Goal: Task Accomplishment & Management: Complete application form

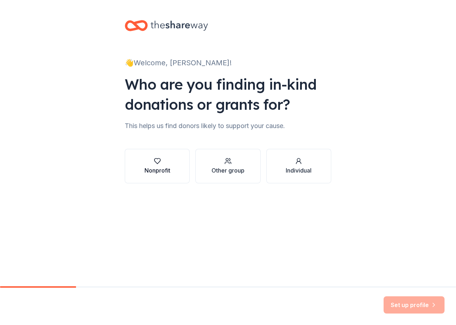
click at [151, 158] on div "button" at bounding box center [157, 160] width 26 height 7
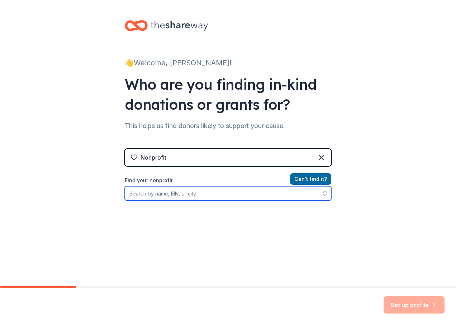
click at [180, 195] on input "Find your nonprofit" at bounding box center [228, 193] width 207 height 14
click at [231, 191] on input "Find your nonprofit" at bounding box center [228, 193] width 207 height 14
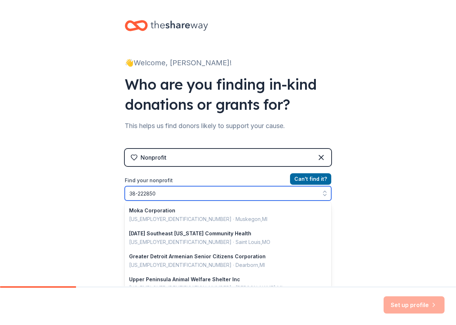
type input "[US_EMPLOYER_IDENTIFICATION_NUMBER]"
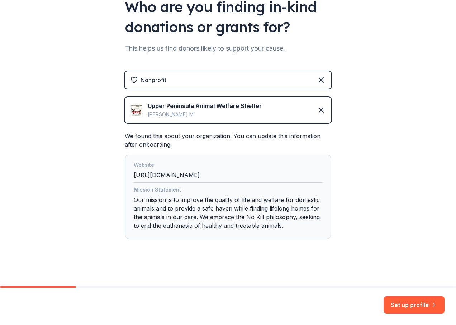
scroll to position [79, 0]
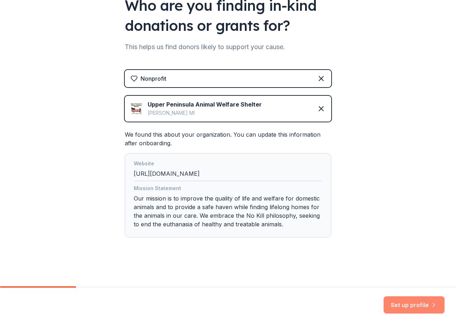
click at [403, 308] on button "Set up profile" at bounding box center [414, 304] width 61 height 17
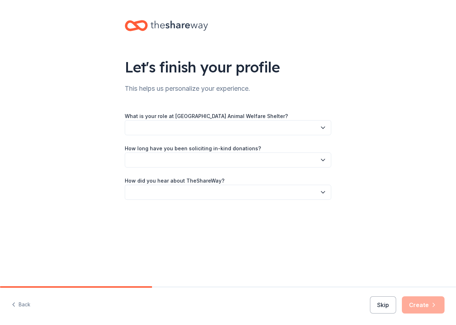
click at [200, 125] on button "button" at bounding box center [228, 127] width 207 height 15
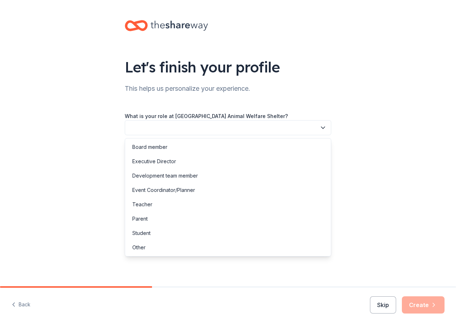
click at [160, 130] on button "button" at bounding box center [228, 127] width 207 height 15
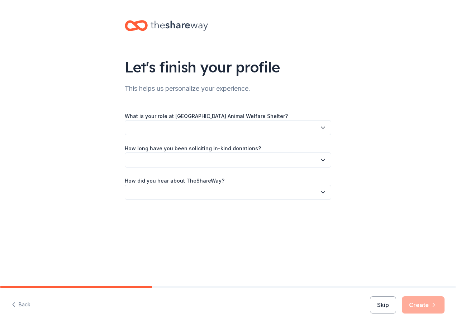
click at [160, 130] on button "button" at bounding box center [228, 127] width 207 height 15
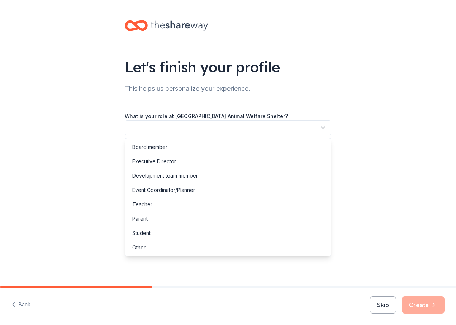
click at [160, 130] on button "button" at bounding box center [228, 127] width 207 height 15
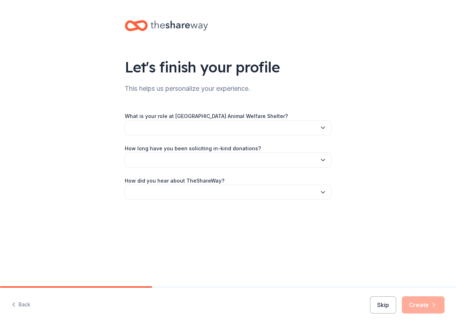
click at [133, 124] on button "button" at bounding box center [228, 127] width 207 height 15
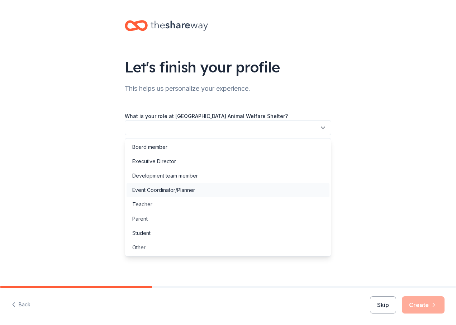
click at [139, 188] on div "Event Coordinator/Planner" at bounding box center [163, 190] width 63 height 9
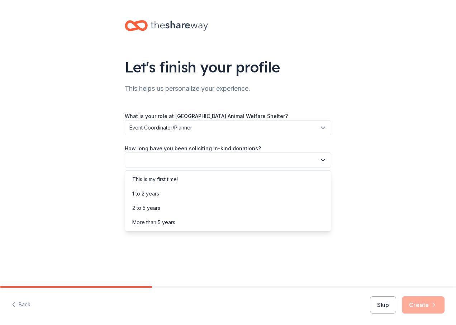
click at [153, 162] on button "button" at bounding box center [228, 159] width 207 height 15
click at [142, 224] on div "More than 5 years" at bounding box center [153, 222] width 43 height 9
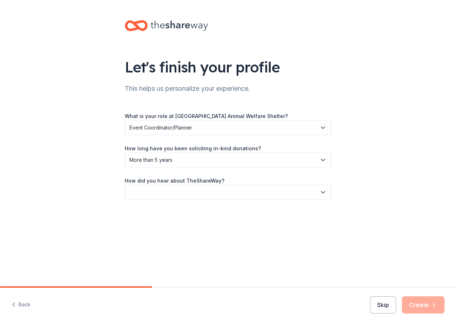
click at [136, 190] on button "button" at bounding box center [228, 192] width 207 height 15
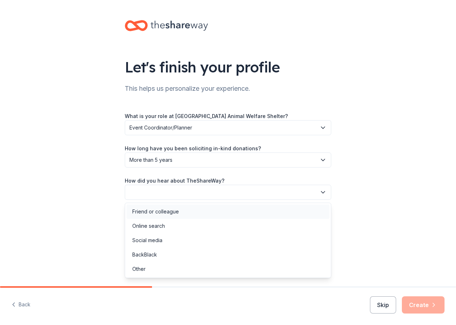
click at [140, 214] on div "Friend or colleague" at bounding box center [155, 211] width 47 height 9
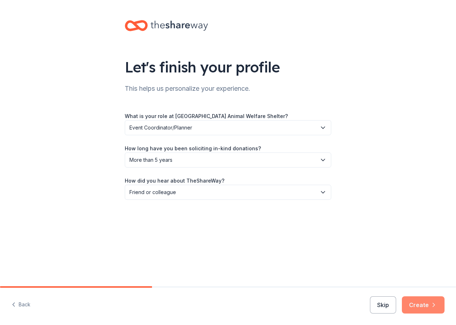
click at [417, 305] on button "Create" at bounding box center [423, 304] width 43 height 17
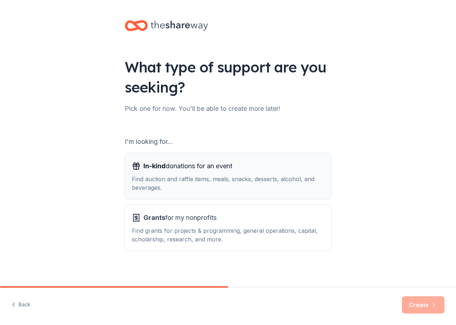
click at [220, 182] on div "Find auction and raffle items, meals, snacks, desserts, alcohol, and beverages." at bounding box center [228, 183] width 192 height 17
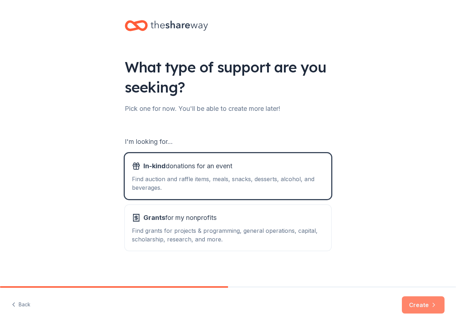
click at [411, 300] on button "Create" at bounding box center [423, 304] width 43 height 17
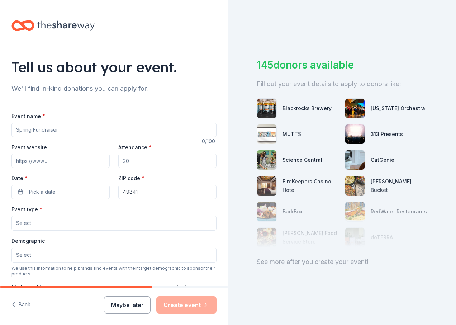
click at [60, 135] on input "Event name *" at bounding box center [113, 130] width 205 height 14
type input "Strut Your Mutt"
type input "[URL][DOMAIN_NAME]"
type input "[EMAIL_ADDRESS][DOMAIN_NAME]"
type input "49841"
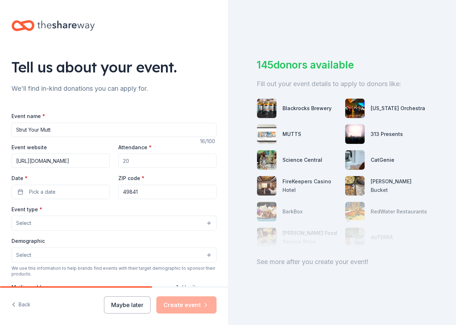
click at [130, 164] on input "Attendance *" at bounding box center [167, 160] width 98 height 14
type input "200"
click at [71, 194] on button "Pick a date" at bounding box center [60, 192] width 98 height 14
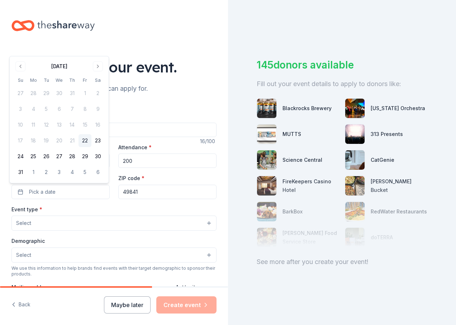
click at [92, 66] on div "[DATE]" at bounding box center [59, 66] width 90 height 10
click at [96, 65] on button "Go to next month" at bounding box center [98, 66] width 10 height 10
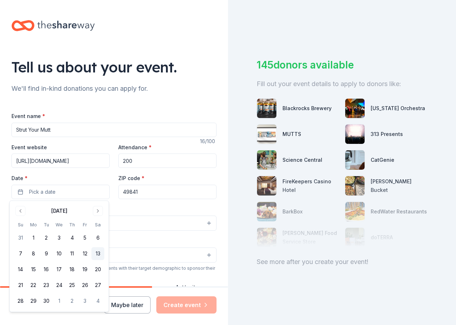
click at [95, 255] on button "13" at bounding box center [97, 253] width 13 height 13
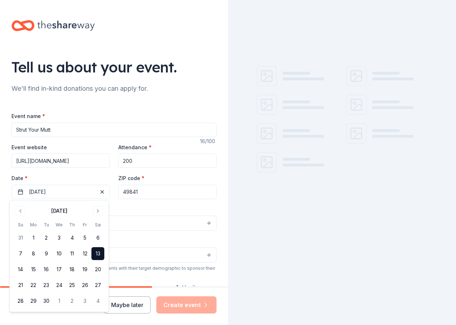
click at [188, 208] on div "Event type * Select" at bounding box center [113, 218] width 205 height 26
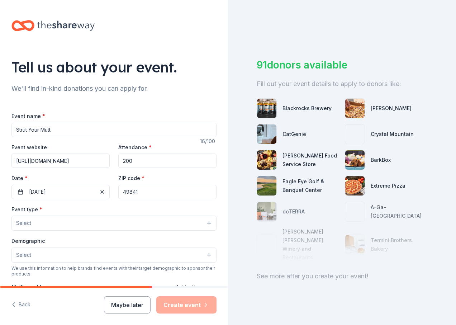
click at [77, 220] on button "Select" at bounding box center [113, 222] width 205 height 15
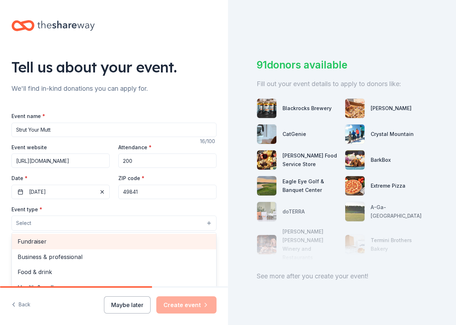
click at [43, 242] on span "Fundraiser" at bounding box center [114, 241] width 193 height 9
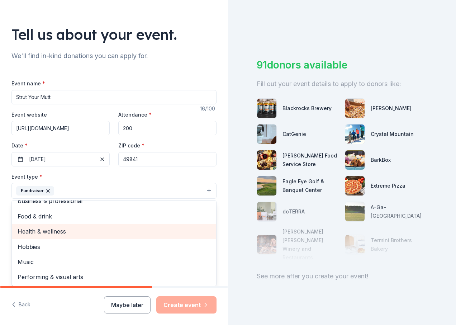
scroll to position [108, 0]
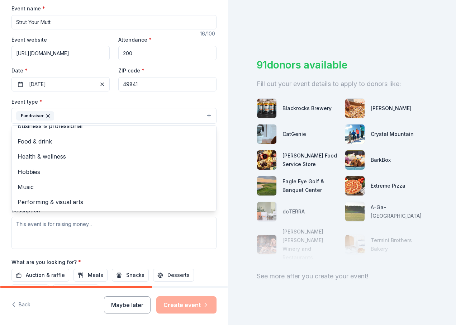
click at [0, 192] on html "Tell us about your event. We'll find in-kind donations you can apply for. Event…" at bounding box center [228, 162] width 456 height 325
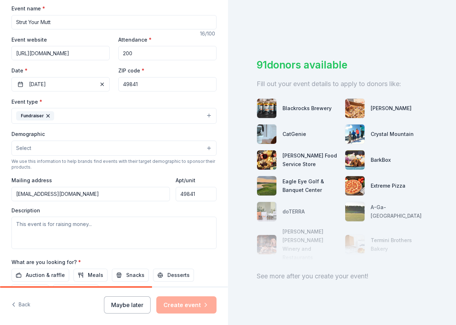
click at [60, 145] on button "Select" at bounding box center [113, 148] width 205 height 15
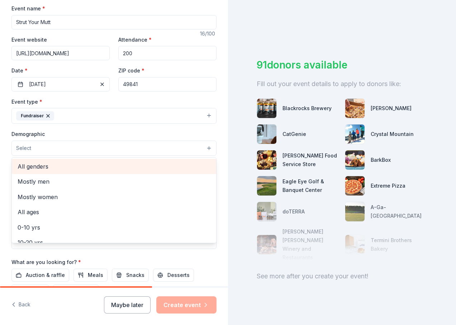
click at [52, 166] on span "All genders" at bounding box center [114, 166] width 193 height 9
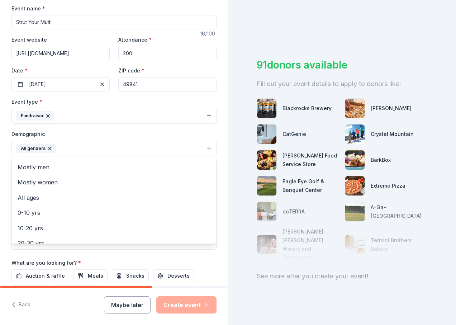
click at [0, 224] on html "Tell us about your event. We'll find in-kind donations you can apply for. Event…" at bounding box center [228, 162] width 456 height 325
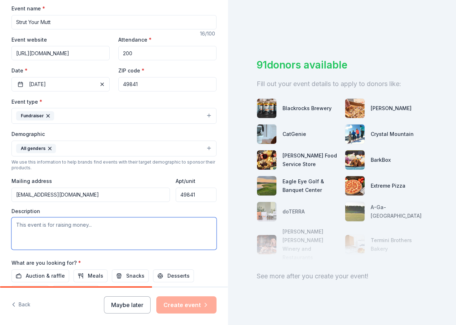
click at [70, 228] on textarea at bounding box center [113, 233] width 205 height 32
click at [84, 235] on textarea at bounding box center [113, 233] width 205 height 32
paste textarea "UPAWS is hosting our UPAWS 20th Annual Strut Your Mutt Charity Walk at [PERSON_…"
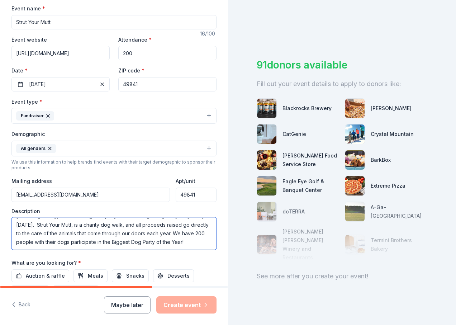
scroll to position [26, 0]
type textarea "UPAWS is hosting our UPAWS 20th Annual Strut Your Mutt Charity Walk at [PERSON_…"
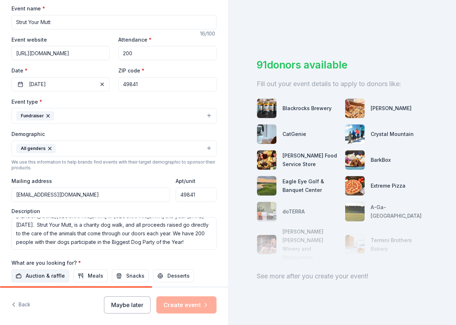
click at [54, 277] on span "Auction & raffle" at bounding box center [45, 275] width 39 height 9
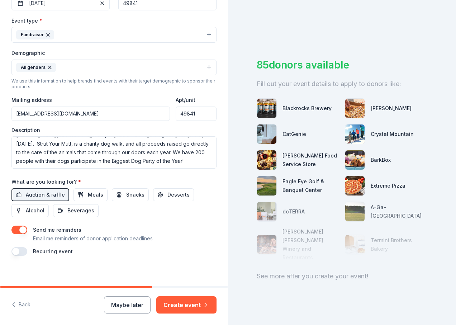
scroll to position [193, 0]
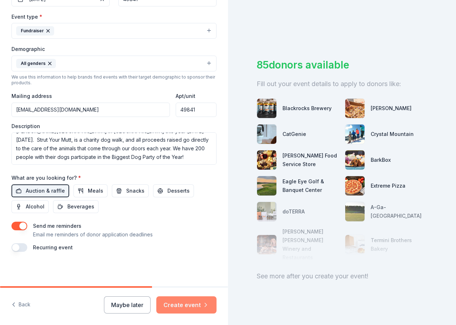
click at [196, 303] on button "Create event" at bounding box center [186, 304] width 60 height 17
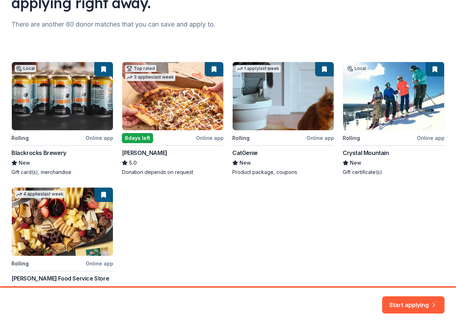
scroll to position [72, 0]
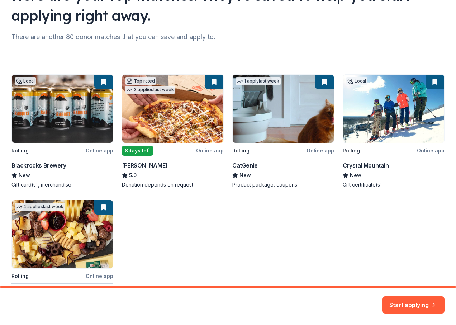
click at [62, 125] on div "Local Rolling Online app Blackrocks Brewery New Gift card(s), merchandise Top r…" at bounding box center [227, 193] width 433 height 239
click at [93, 151] on div "Local Rolling Online app Blackrocks Brewery New Gift card(s), merchandise Top r…" at bounding box center [227, 193] width 433 height 239
click at [33, 163] on div "Local Rolling Online app Blackrocks Brewery New Gift card(s), merchandise Top r…" at bounding box center [227, 193] width 433 height 239
click at [63, 91] on div "Local Rolling Online app Blackrocks Brewery New Gift card(s), merchandise Top r…" at bounding box center [227, 193] width 433 height 239
click at [24, 81] on div "Local Rolling Online app Blackrocks Brewery New Gift card(s), merchandise Top r…" at bounding box center [227, 193] width 433 height 239
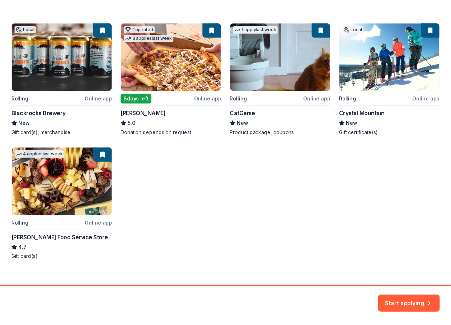
scroll to position [134, 0]
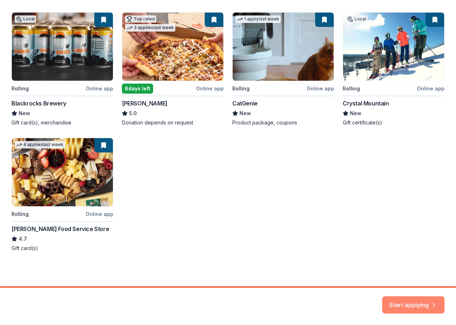
click at [389, 305] on button "Start applying" at bounding box center [413, 302] width 62 height 17
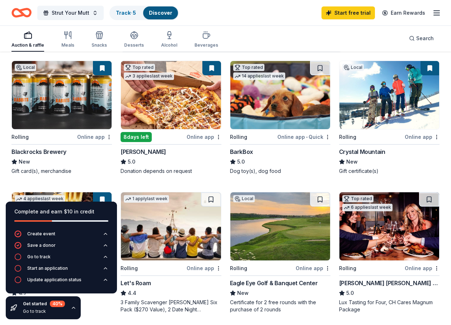
scroll to position [72, 0]
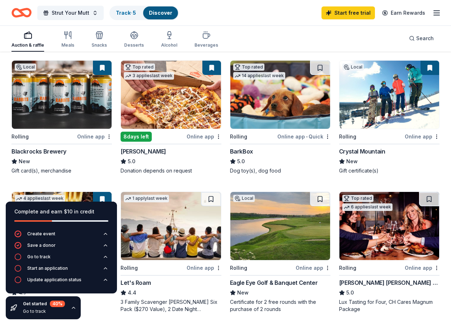
click at [67, 123] on img at bounding box center [62, 95] width 100 height 68
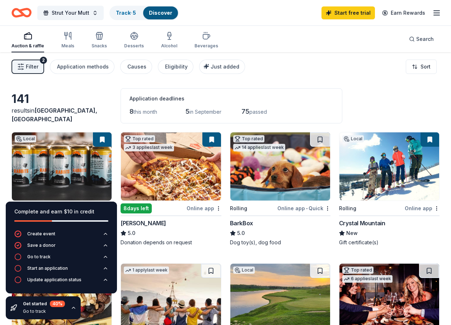
click at [295, 175] on img at bounding box center [280, 166] width 100 height 68
click at [24, 13] on icon "Home" at bounding box center [21, 12] width 20 height 17
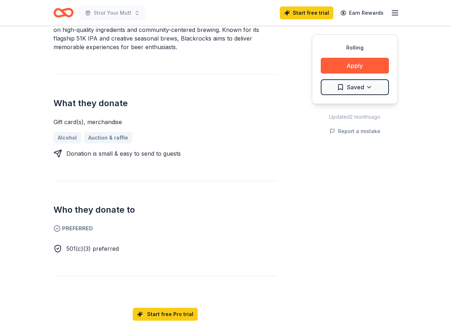
scroll to position [287, 0]
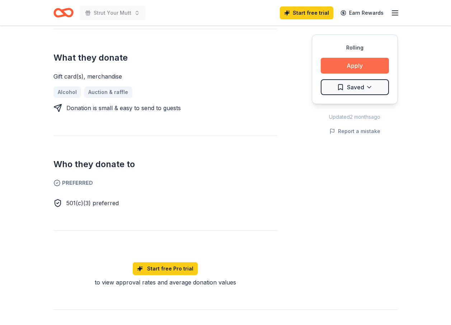
click at [334, 66] on button "Apply" at bounding box center [355, 66] width 68 height 16
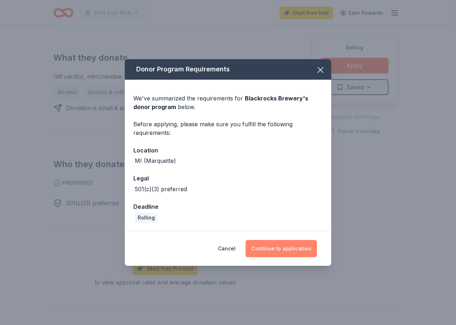
click at [263, 251] on button "Continue to application" at bounding box center [281, 248] width 71 height 17
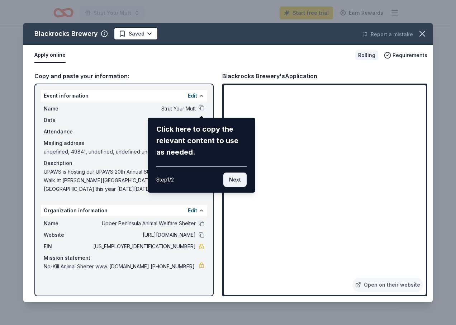
click at [231, 181] on button "Next" at bounding box center [234, 179] width 23 height 14
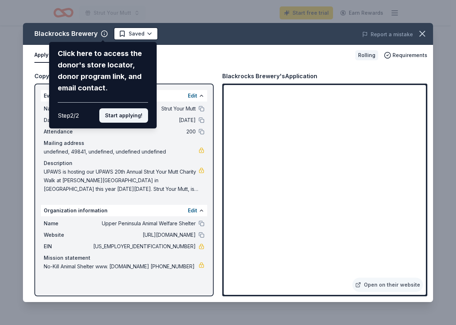
click at [132, 114] on button "Start applying!" at bounding box center [123, 115] width 49 height 14
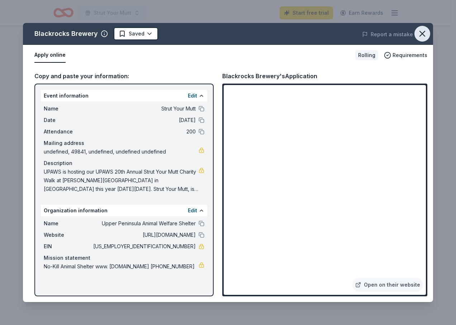
click at [423, 31] on icon "button" at bounding box center [422, 34] width 10 height 10
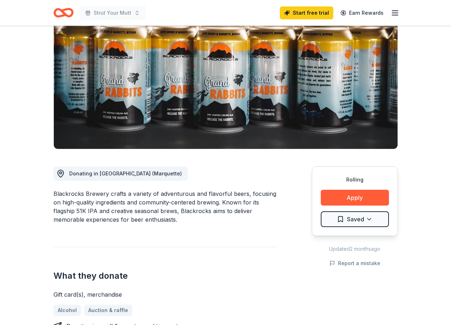
scroll to position [0, 0]
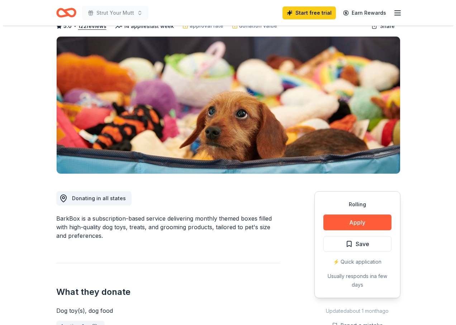
scroll to position [108, 0]
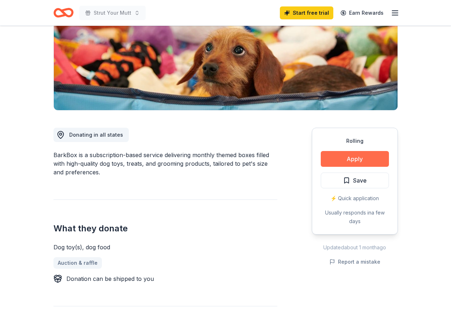
click at [326, 156] on button "Apply" at bounding box center [355, 159] width 68 height 16
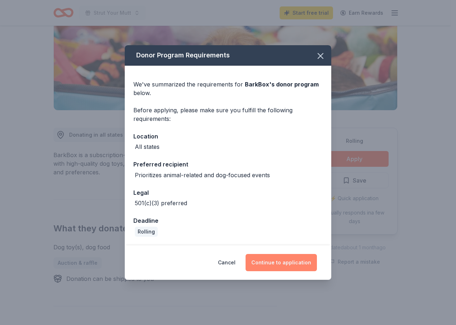
click at [269, 265] on button "Continue to application" at bounding box center [281, 262] width 71 height 17
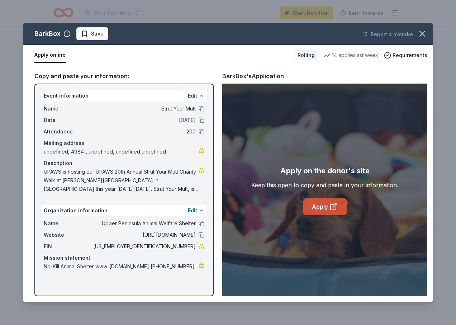
click at [316, 206] on link "Apply" at bounding box center [324, 206] width 43 height 17
